Goal: Task Accomplishment & Management: Use online tool/utility

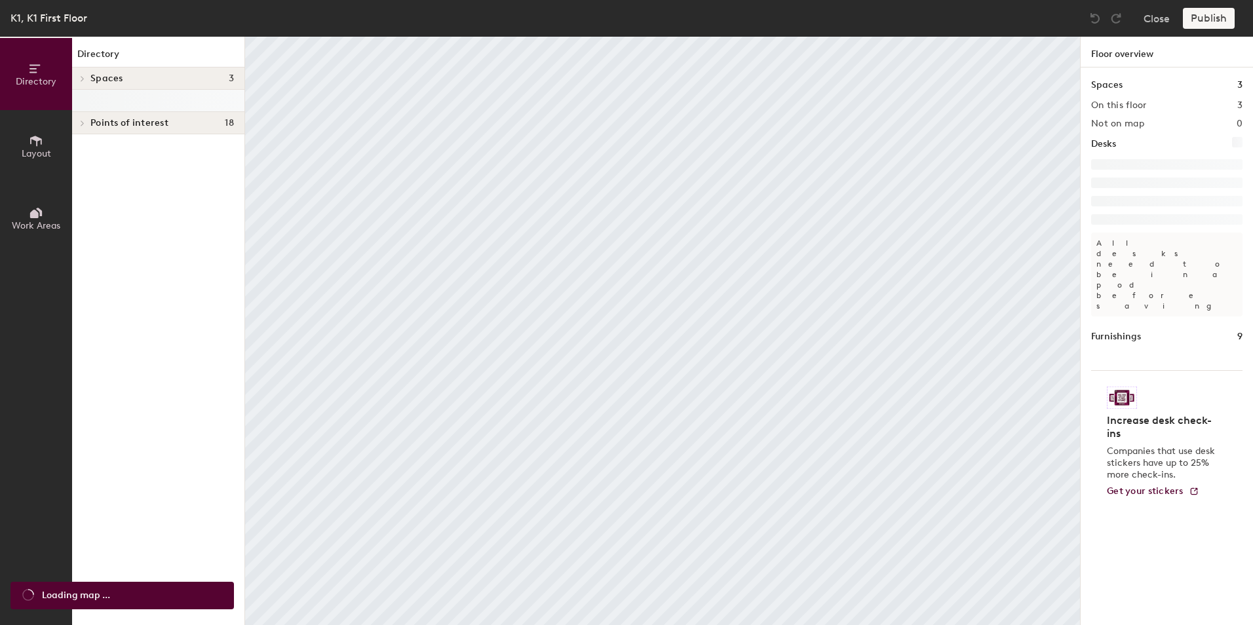
click at [37, 147] on icon at bounding box center [36, 141] width 14 height 14
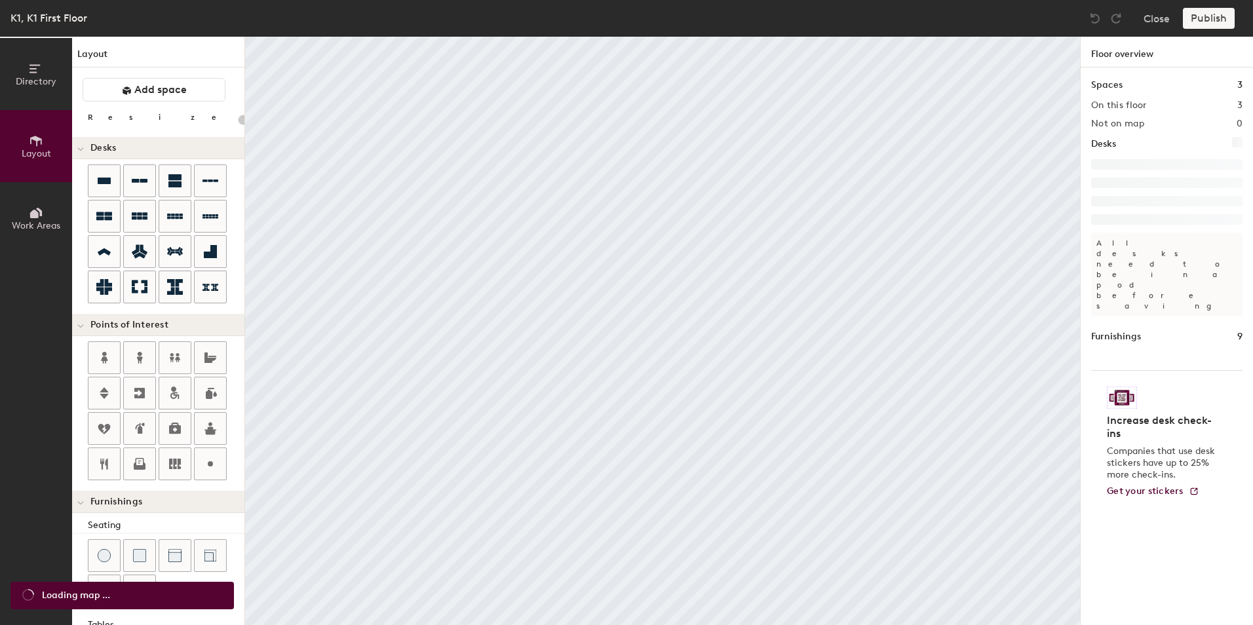
click at [36, 92] on button "Directory" at bounding box center [36, 74] width 72 height 72
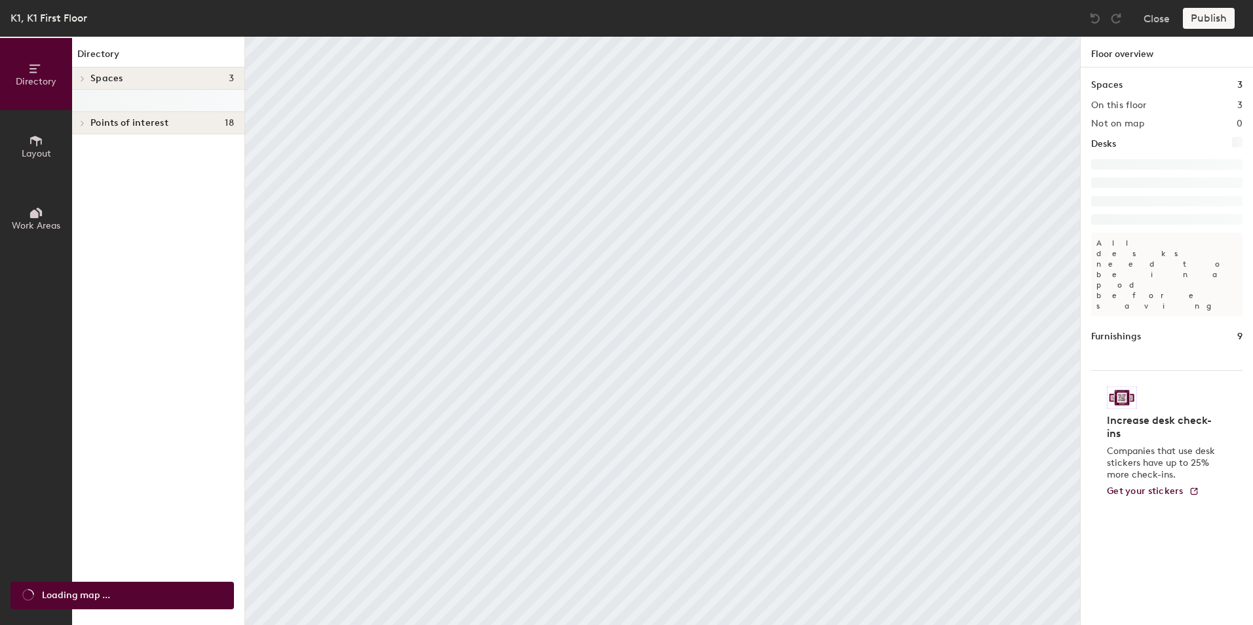
click at [25, 147] on button "Layout" at bounding box center [36, 146] width 72 height 72
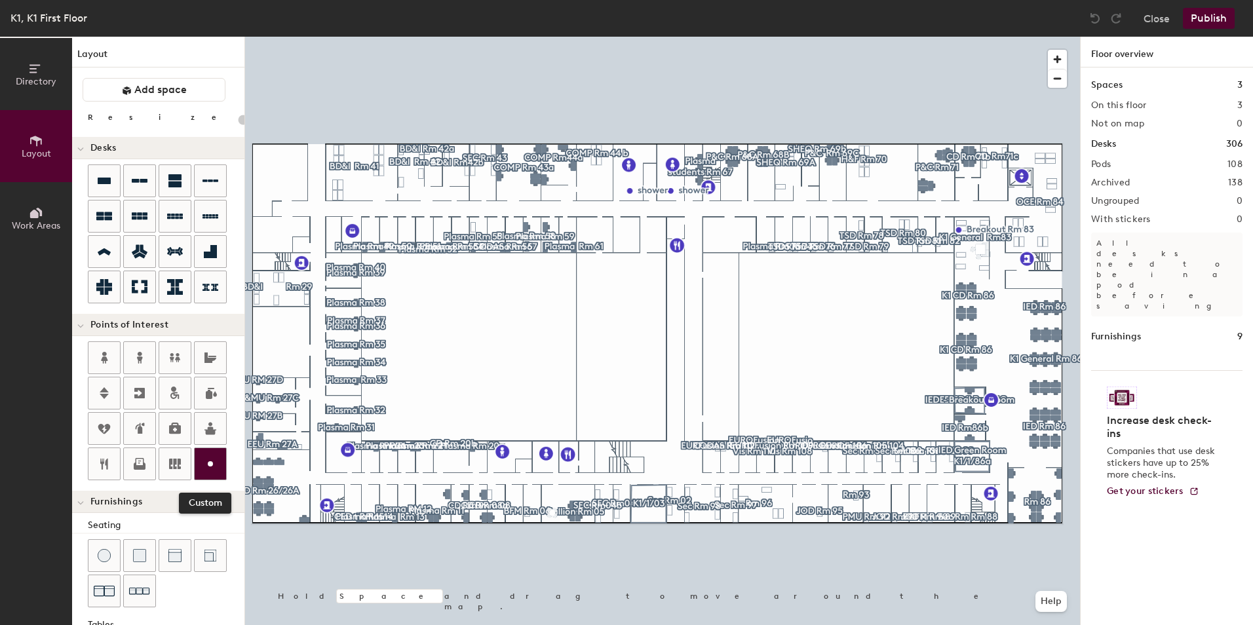
click at [199, 470] on div at bounding box center [210, 463] width 31 height 31
type input "20"
type input "K1 Shop"
click at [1212, 12] on button "Publish" at bounding box center [1209, 18] width 52 height 21
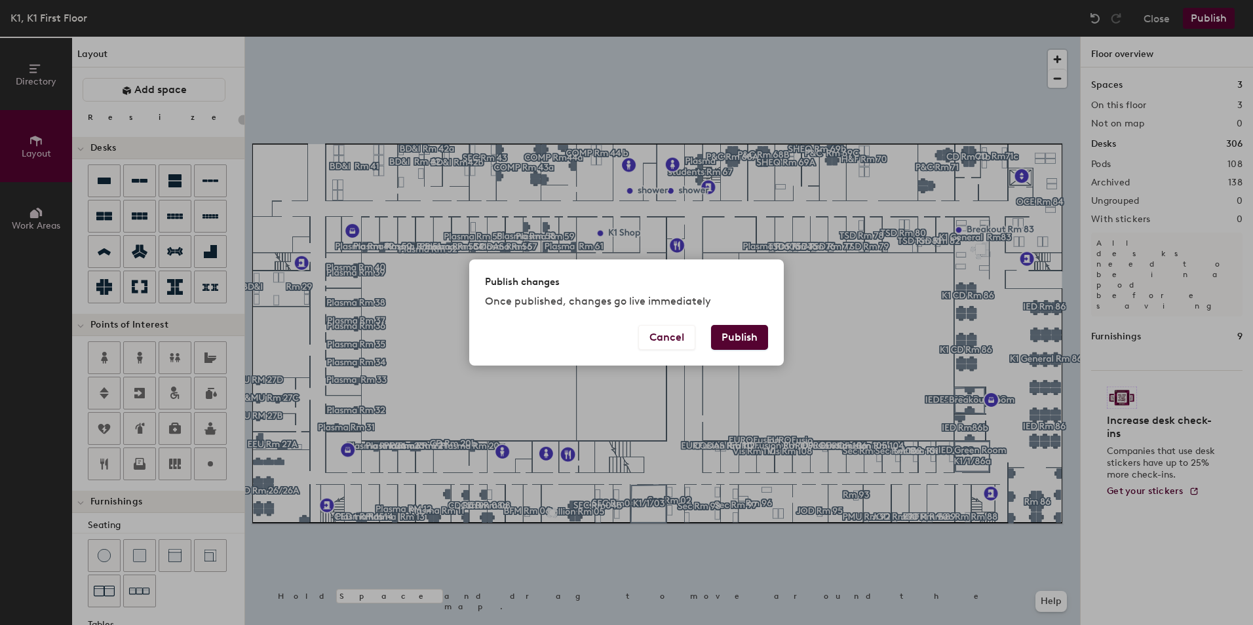
click at [731, 335] on button "Publish" at bounding box center [739, 337] width 57 height 25
type input "20"
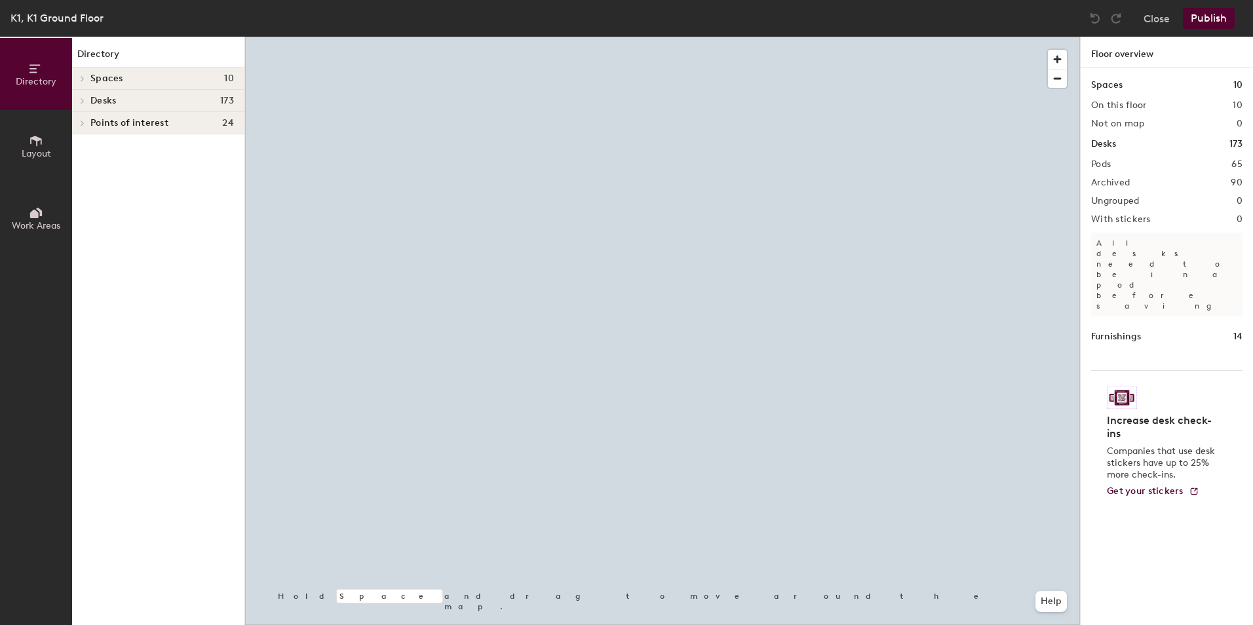
click at [691, 37] on div at bounding box center [662, 37] width 835 height 0
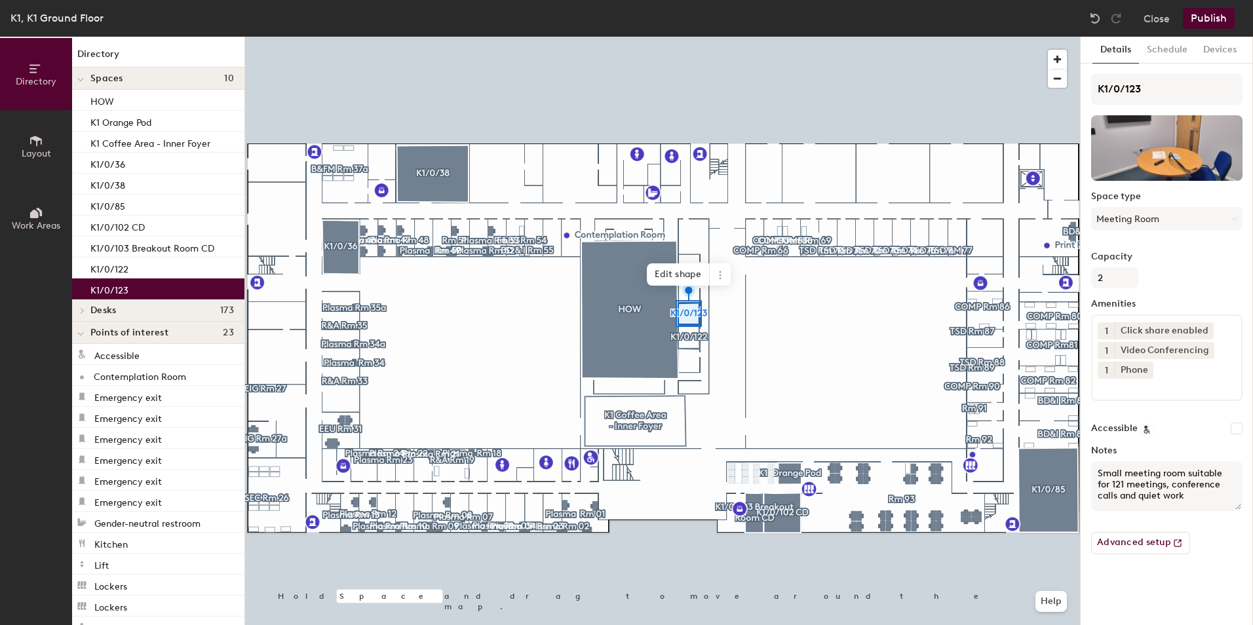
click at [692, 37] on div at bounding box center [662, 37] width 835 height 0
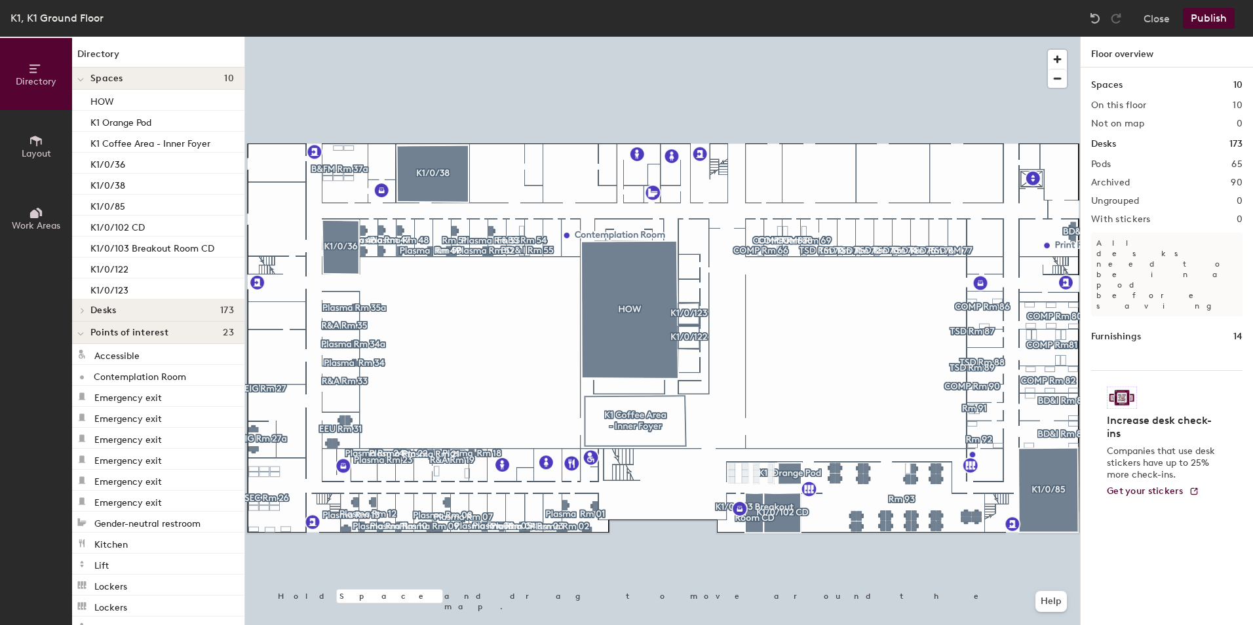
click at [1210, 25] on button "Publish" at bounding box center [1209, 18] width 52 height 21
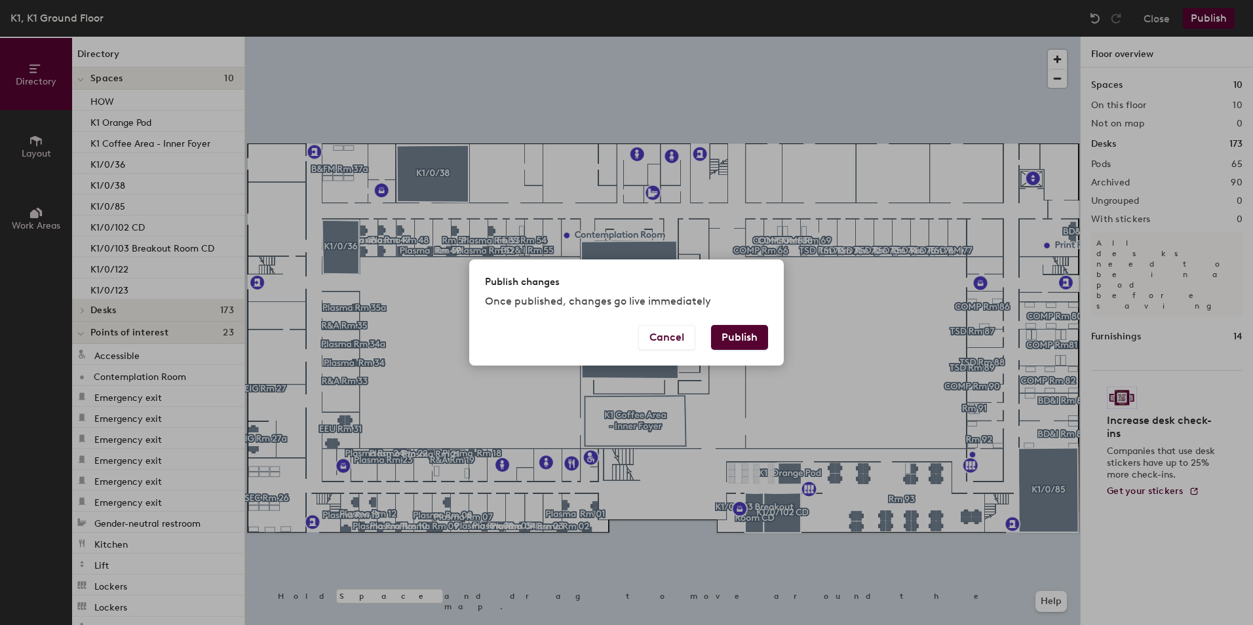
click at [759, 340] on button "Publish" at bounding box center [739, 337] width 57 height 25
